Goal: Task Accomplishment & Management: Use online tool/utility

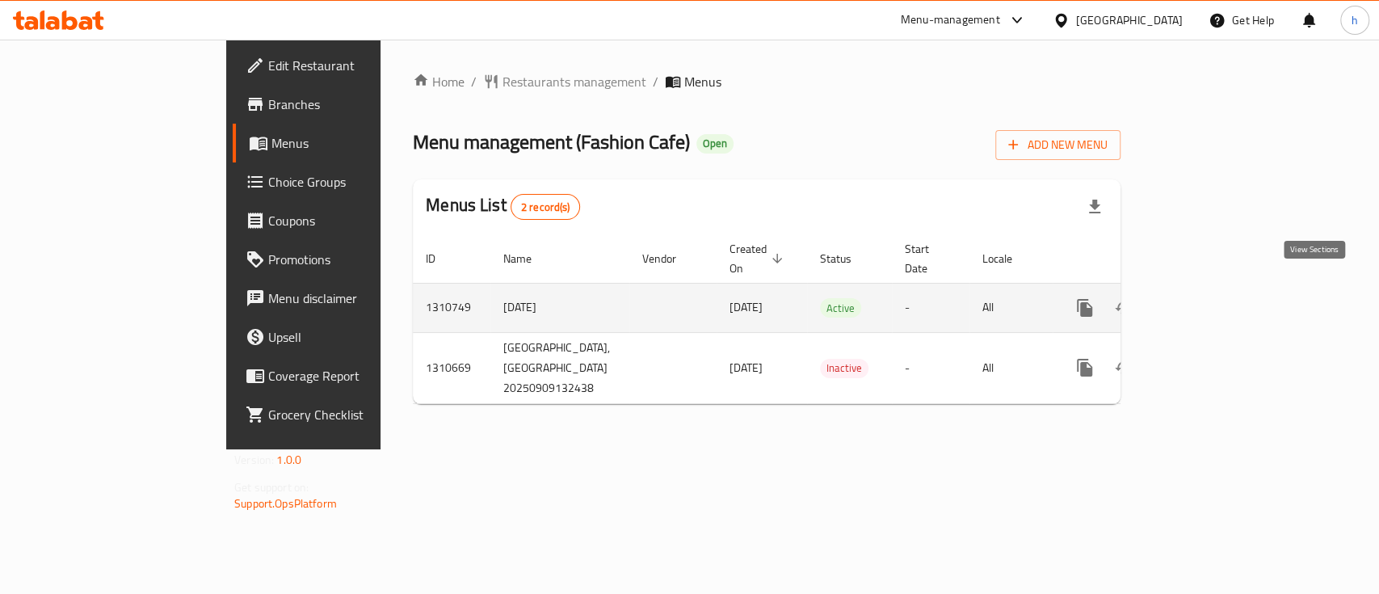
click at [1221, 288] on link "enhanced table" at bounding box center [1201, 307] width 39 height 39
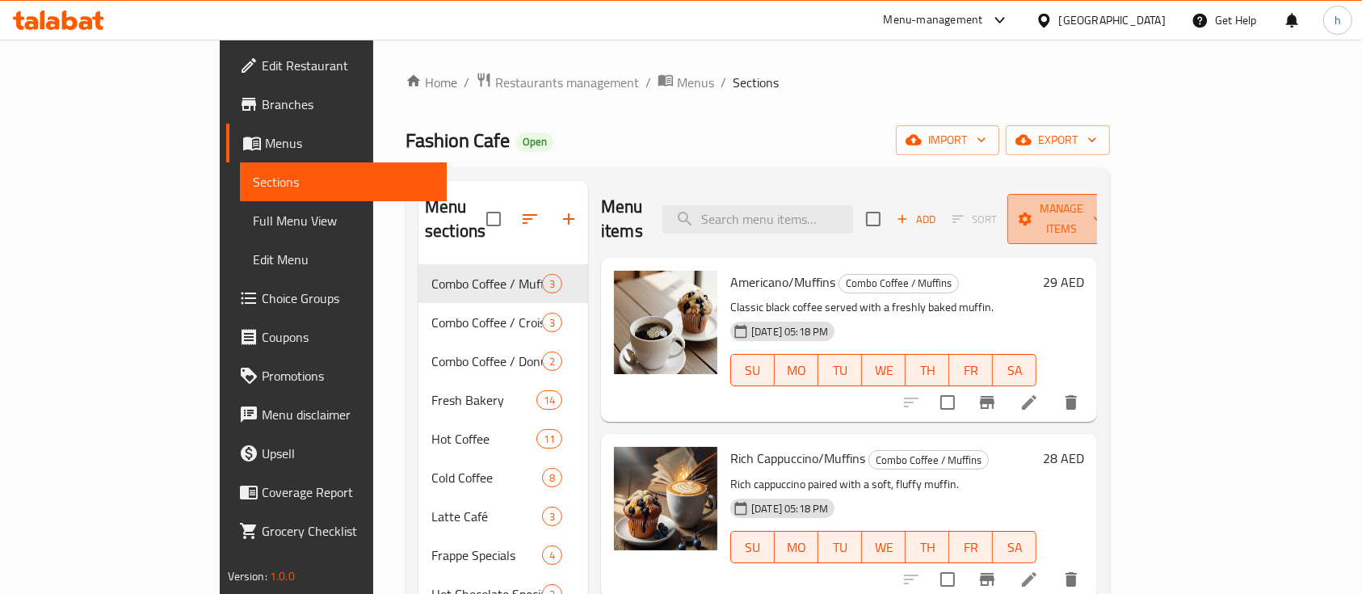
click at [1103, 216] on span "Manage items" at bounding box center [1061, 219] width 82 height 40
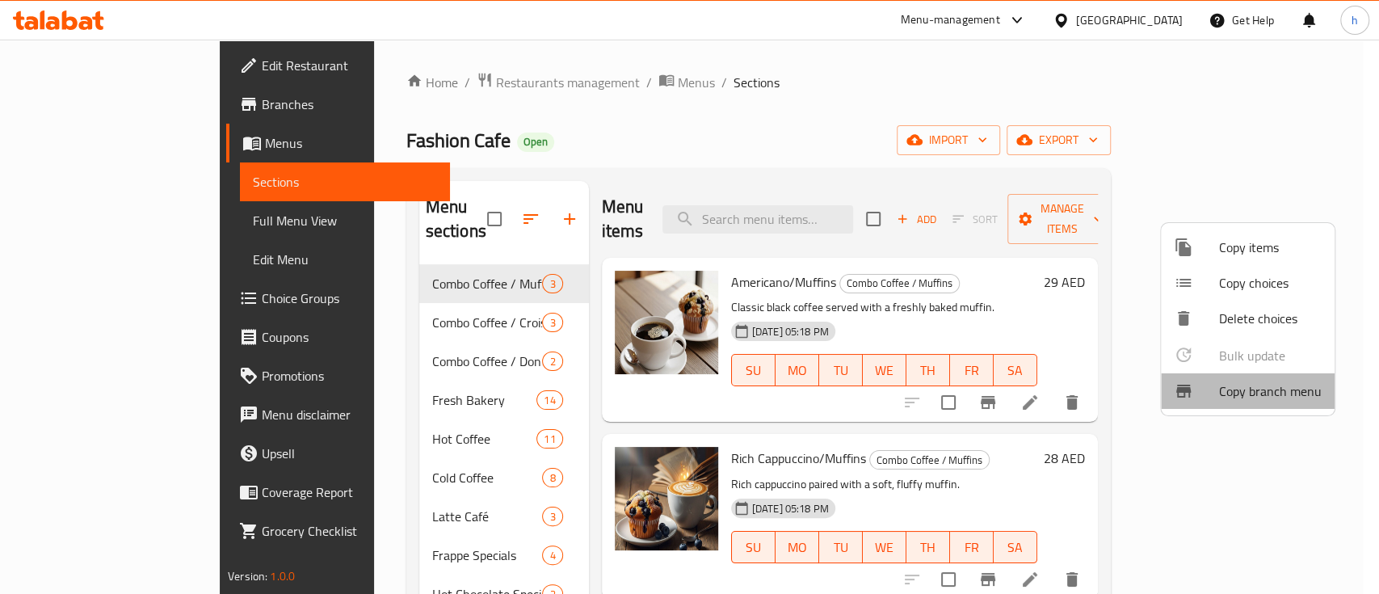
click at [1290, 399] on span "Copy branch menu" at bounding box center [1270, 390] width 103 height 19
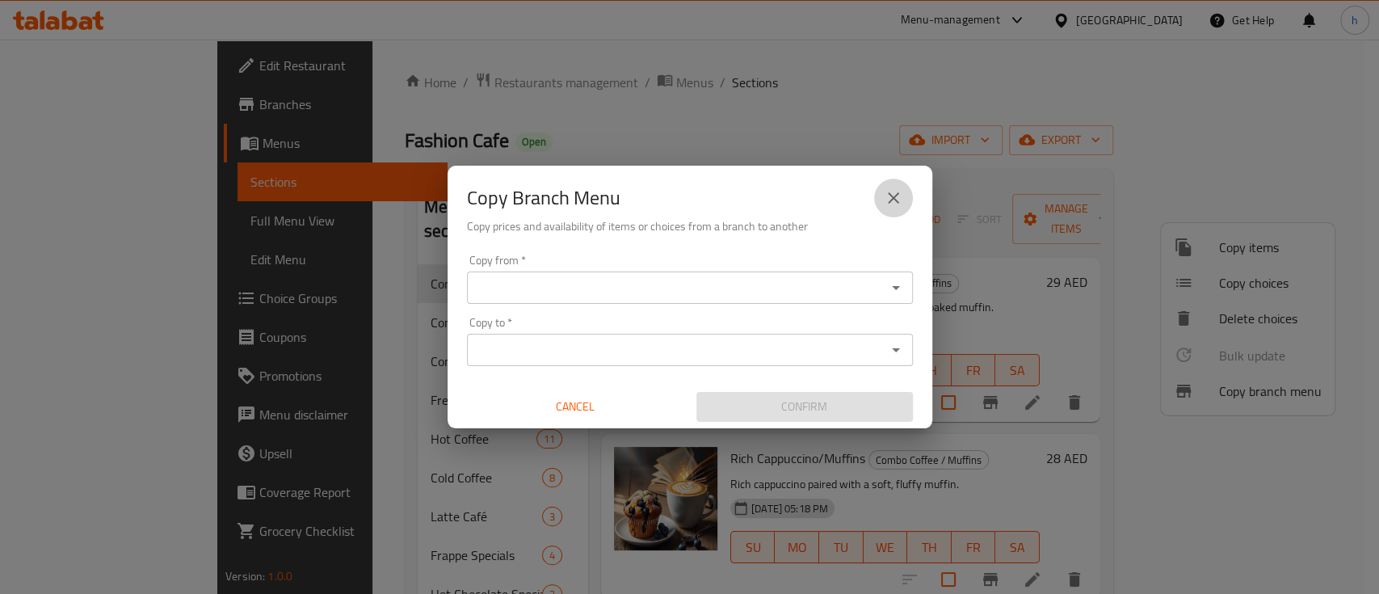
click at [892, 204] on icon "close" at bounding box center [893, 197] width 19 height 19
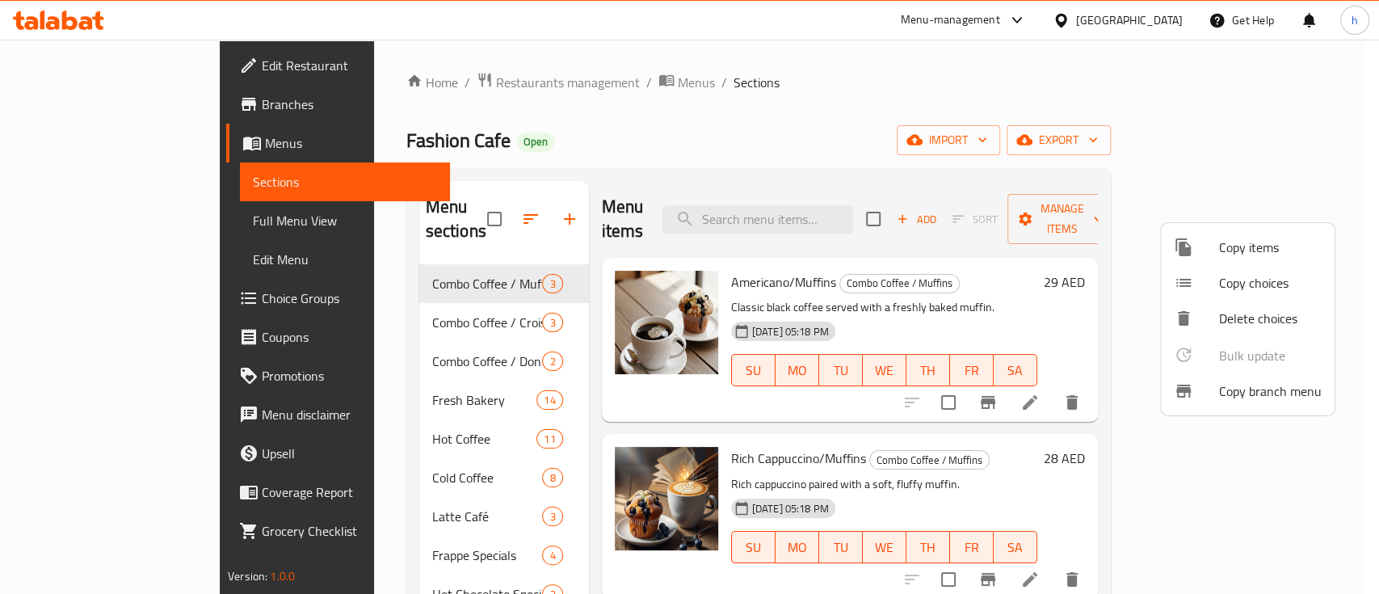
click at [1113, 28] on div at bounding box center [689, 297] width 1379 height 594
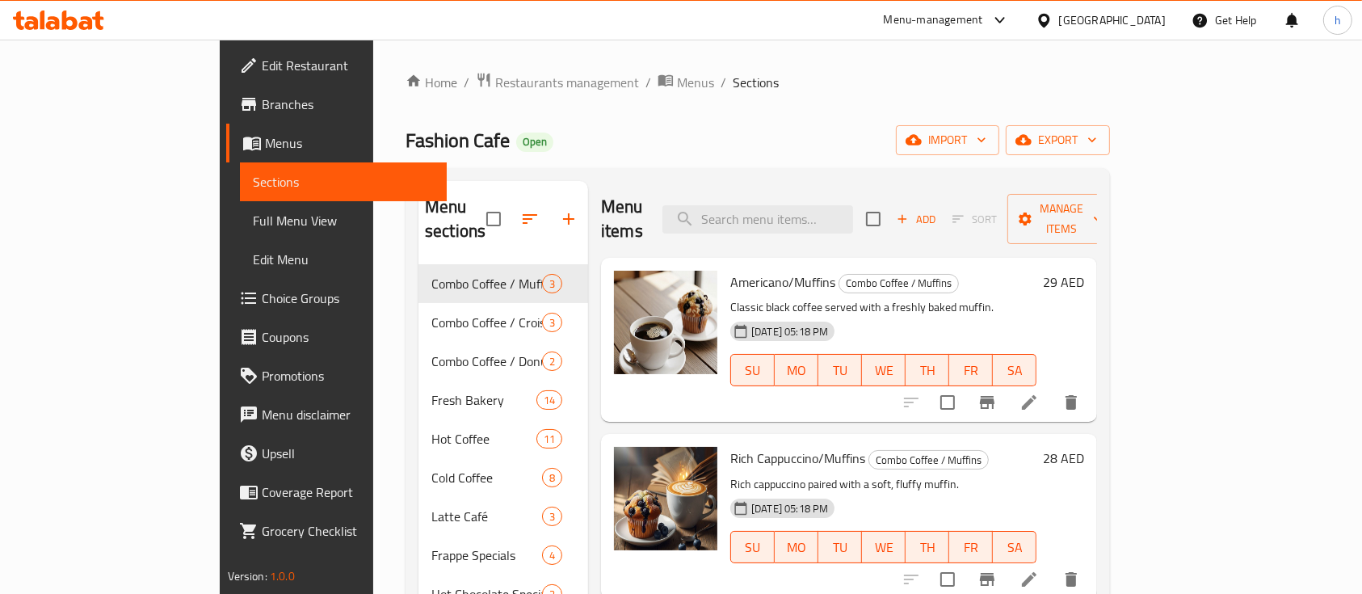
click at [1089, 19] on div "[GEOGRAPHIC_DATA]" at bounding box center [1112, 20] width 107 height 18
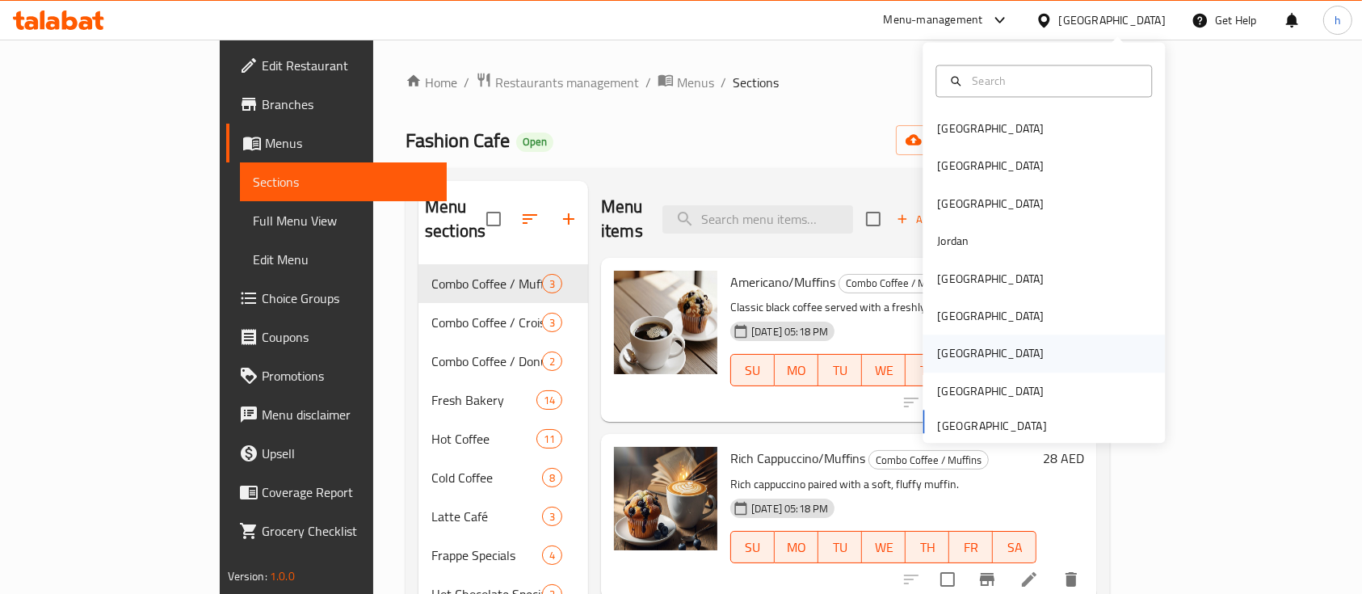
click at [945, 365] on div "[GEOGRAPHIC_DATA]" at bounding box center [990, 353] width 132 height 37
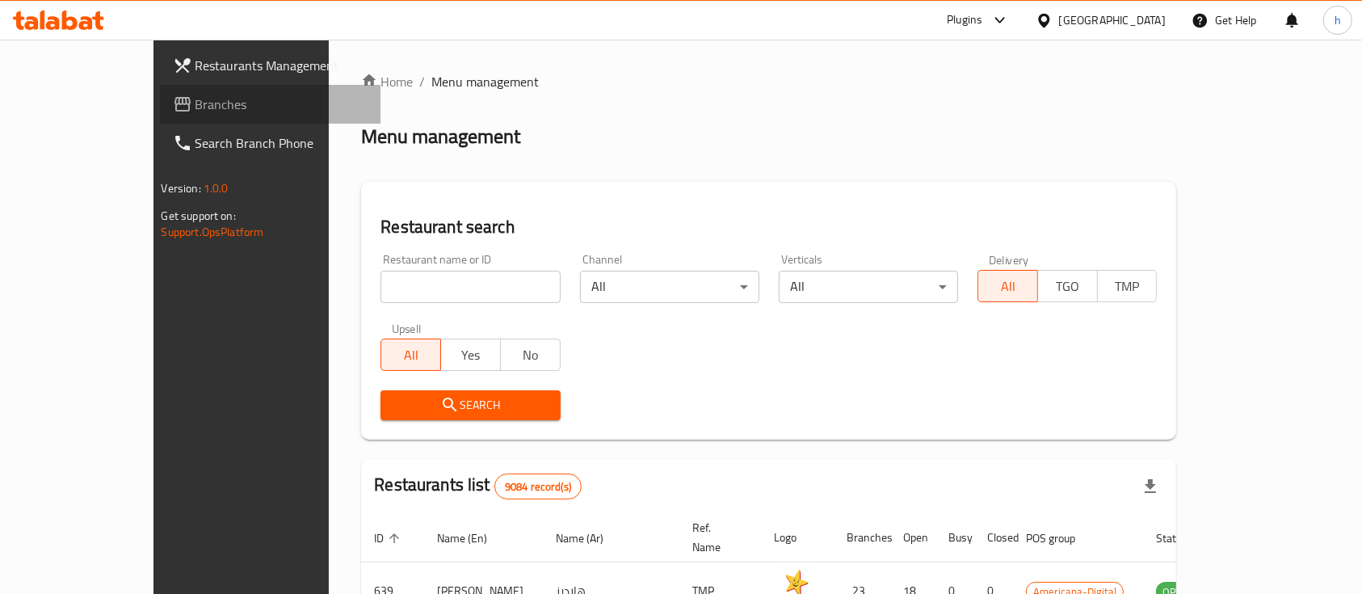
click at [195, 107] on span "Branches" at bounding box center [281, 104] width 173 height 19
